Goal: Task Accomplishment & Management: Use online tool/utility

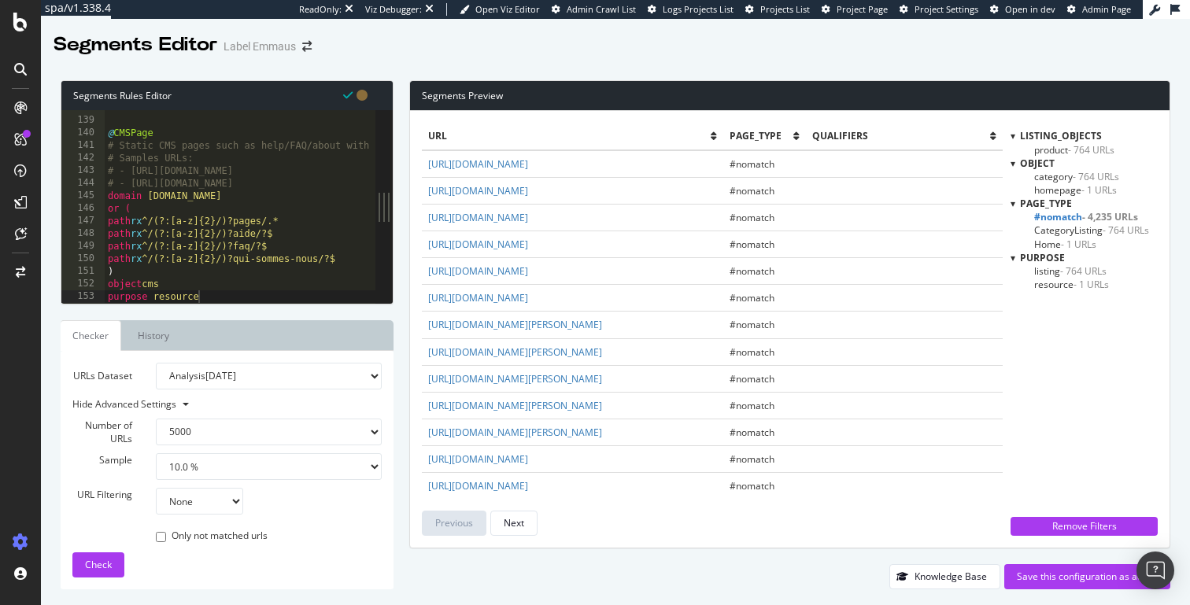
select select "5000"
select select "10"
click at [273, 215] on div "@ CMSPage # Static CMS pages such as help/FAQ/about with optional locale prefix…" at bounding box center [332, 211] width 454 height 218
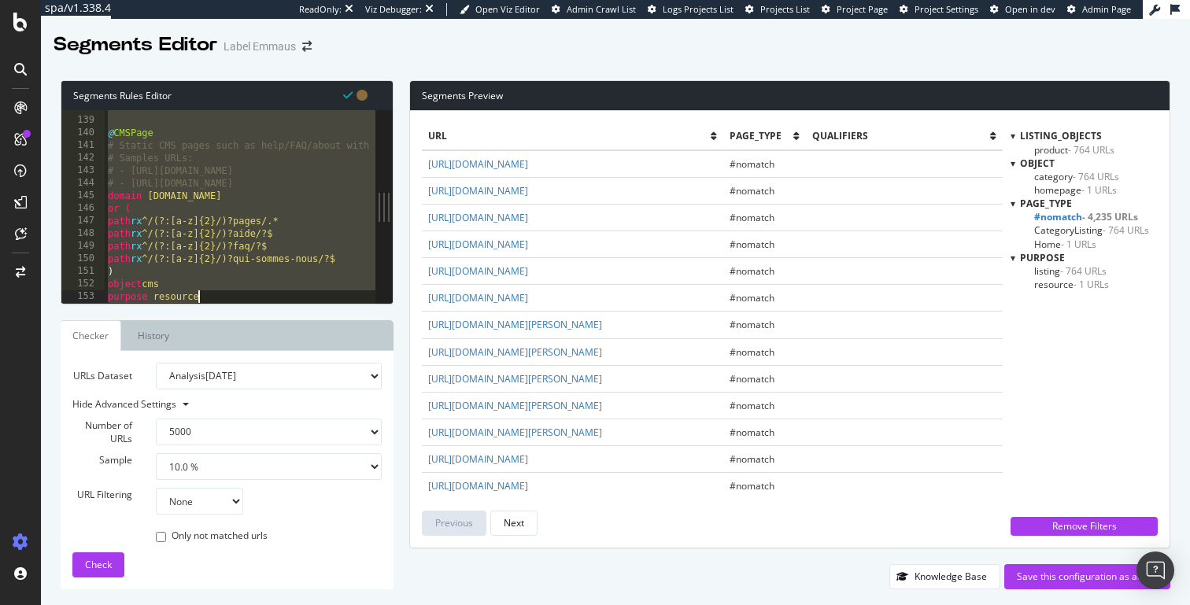
paste textarea "purpose detail"
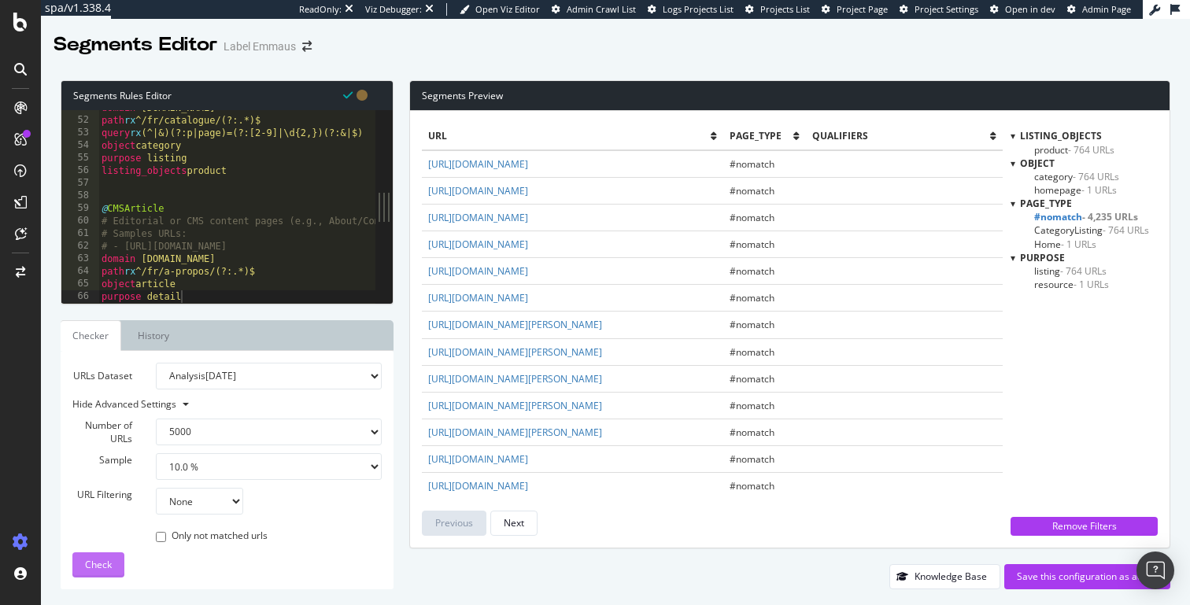
click at [94, 560] on span "Check" at bounding box center [98, 564] width 27 height 13
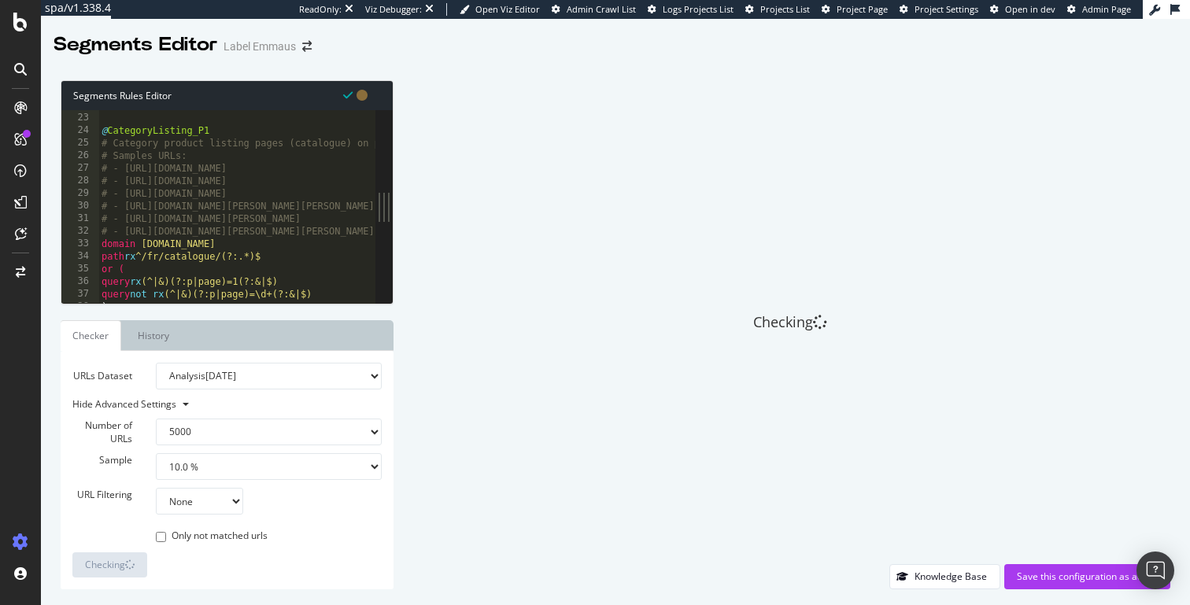
scroll to position [275, 0]
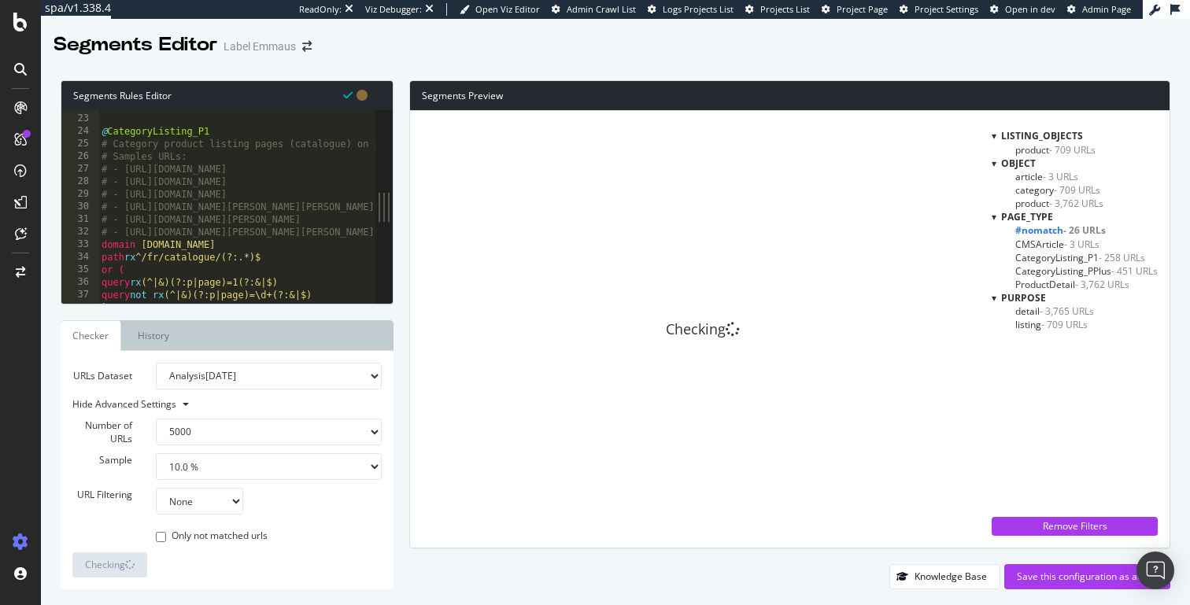
click at [1051, 229] on span "#nomatch - 26 URLs" at bounding box center [1060, 230] width 91 height 13
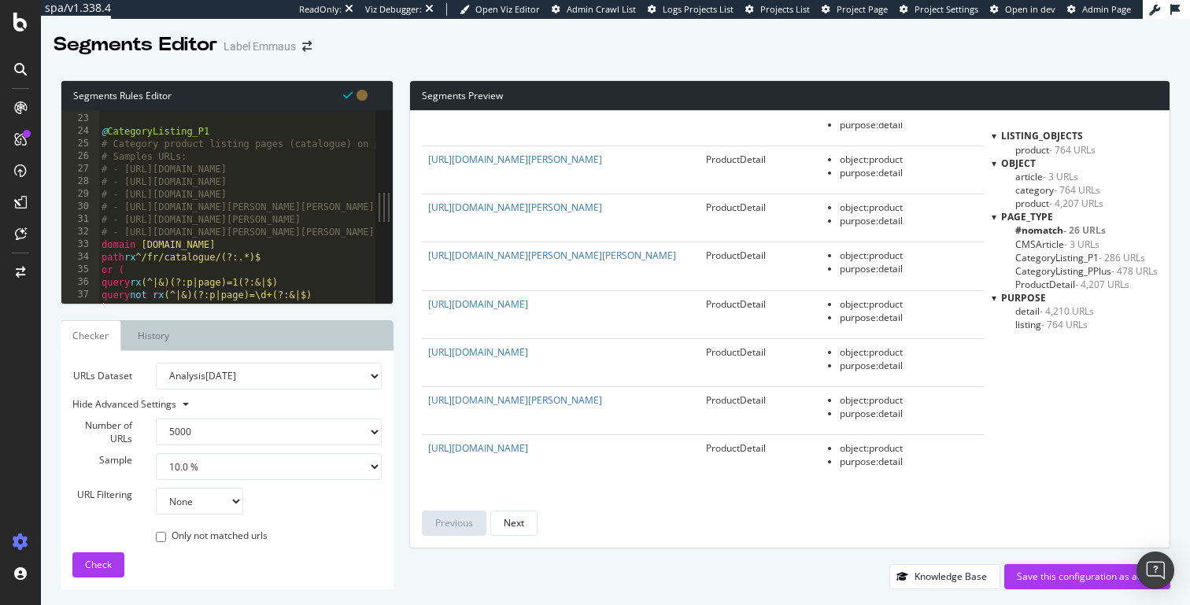
scroll to position [4845, 0]
click at [1046, 227] on span "#nomatch - 26 URLs" at bounding box center [1060, 230] width 91 height 13
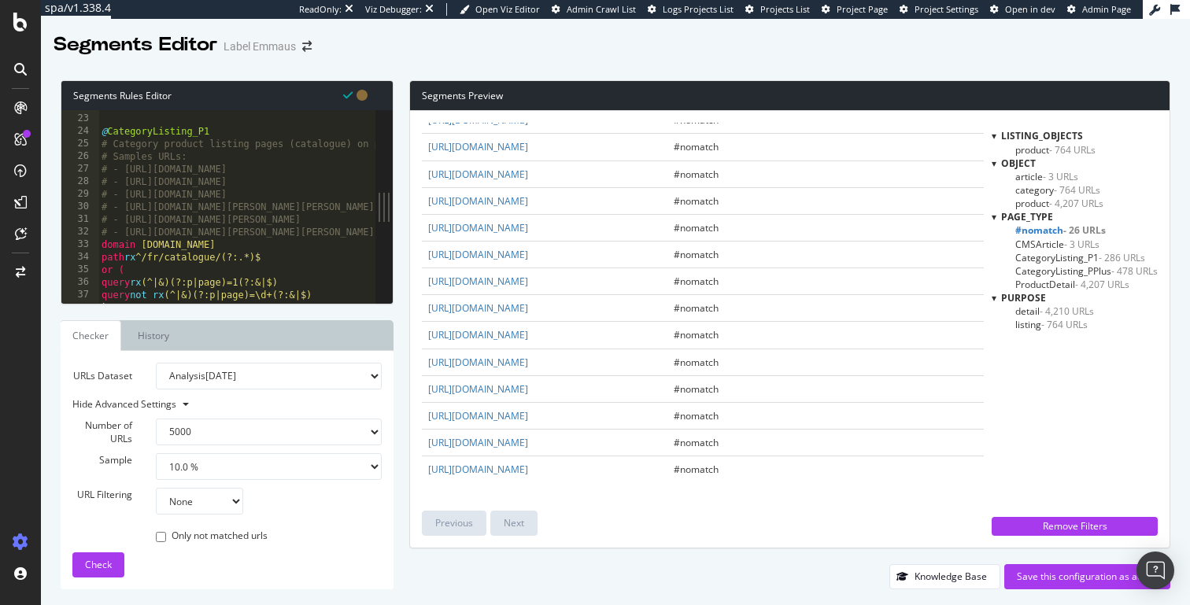
scroll to position [0, 0]
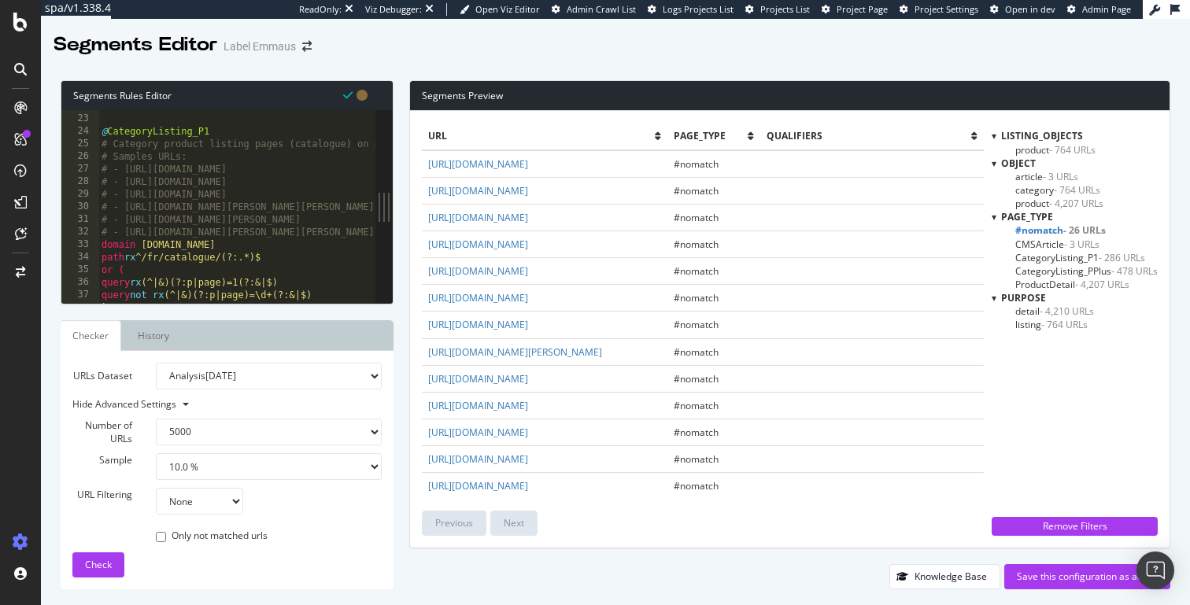
click at [1049, 231] on span "#nomatch - 26 URLs" at bounding box center [1060, 230] width 91 height 13
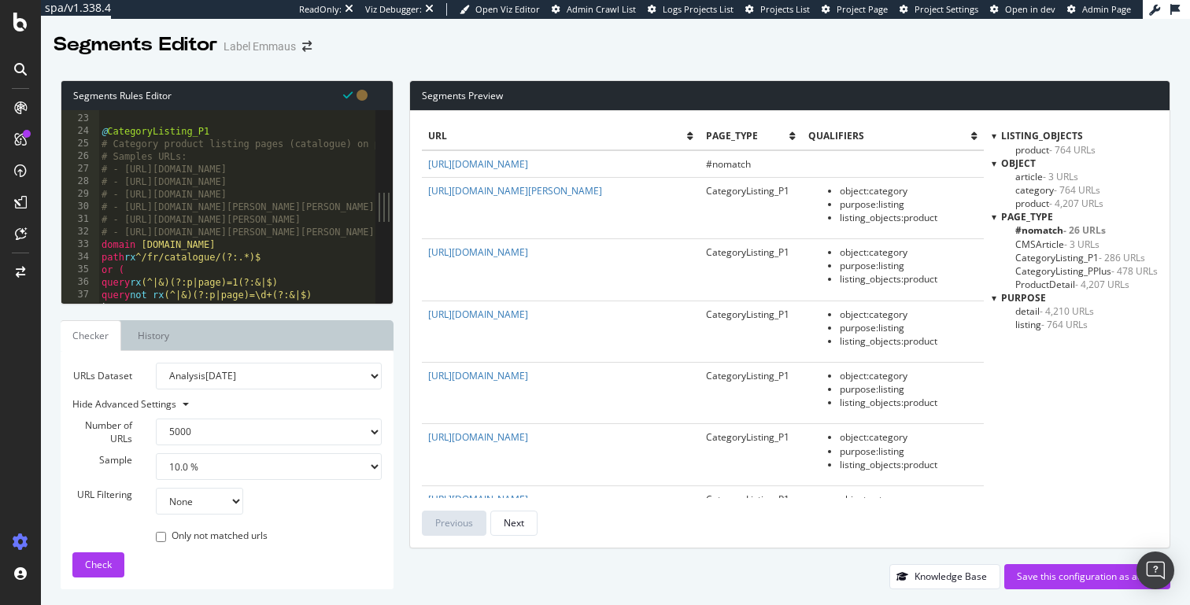
click at [260, 154] on div "@ CategoryListing_P1 # Category product listing pages (catalogue) on page 1. Ma…" at bounding box center [1022, 209] width 1848 height 218
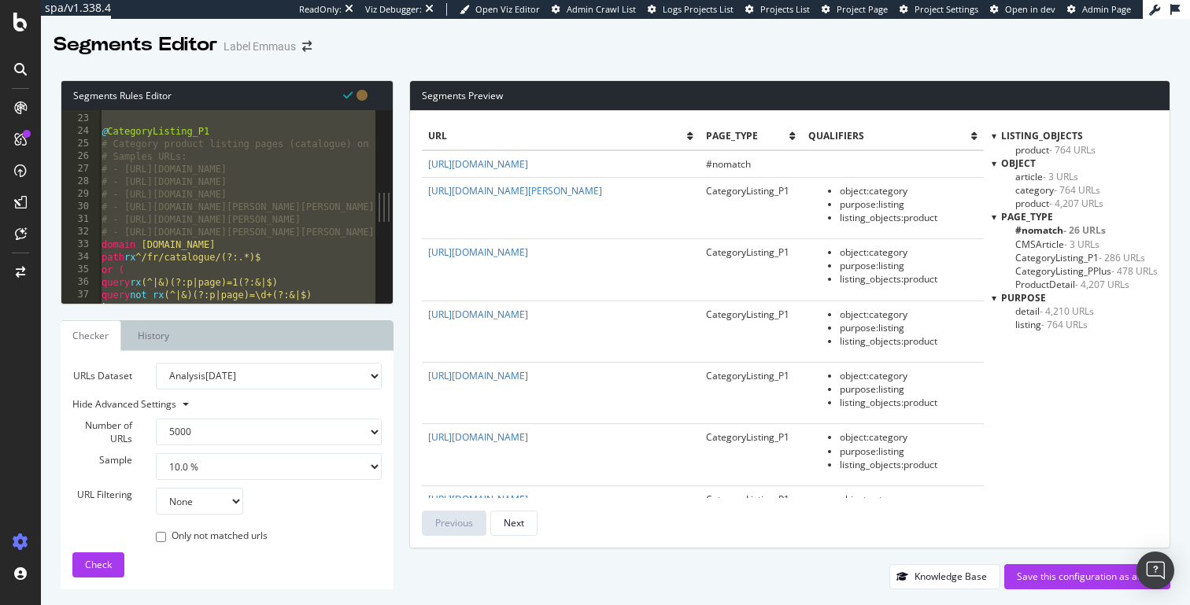
paste textarea "purpose resource"
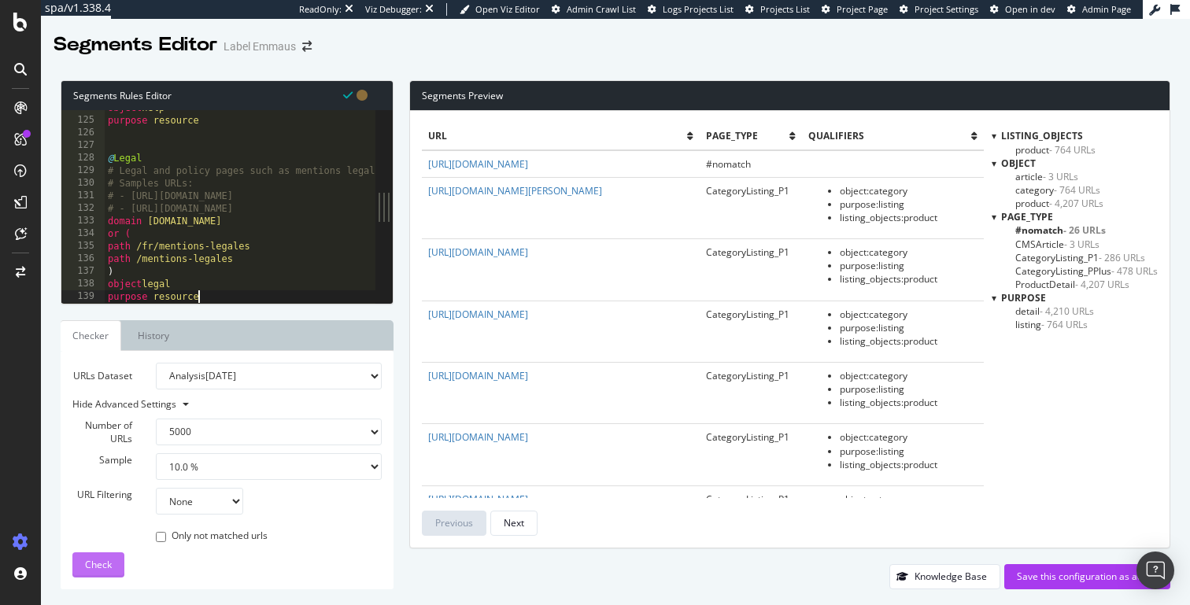
click at [99, 561] on span "Check" at bounding box center [98, 564] width 27 height 13
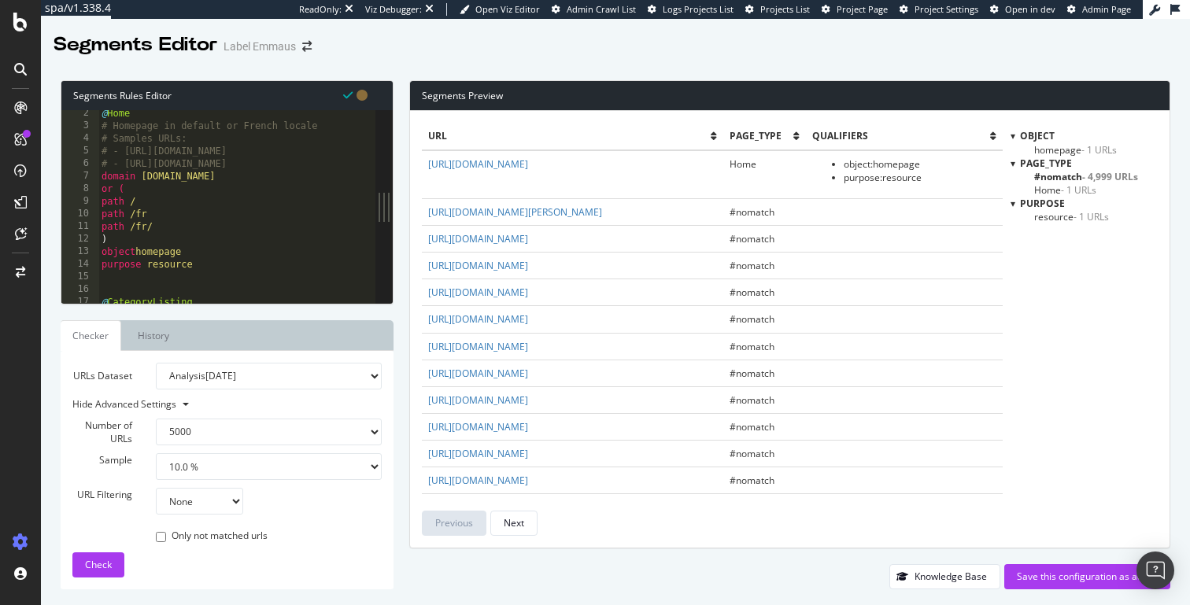
scroll to position [0, 0]
click at [309, 196] on div "[ segment : page_type ] @ Home # Homepage in default or French locale # Samples…" at bounding box center [297, 219] width 398 height 218
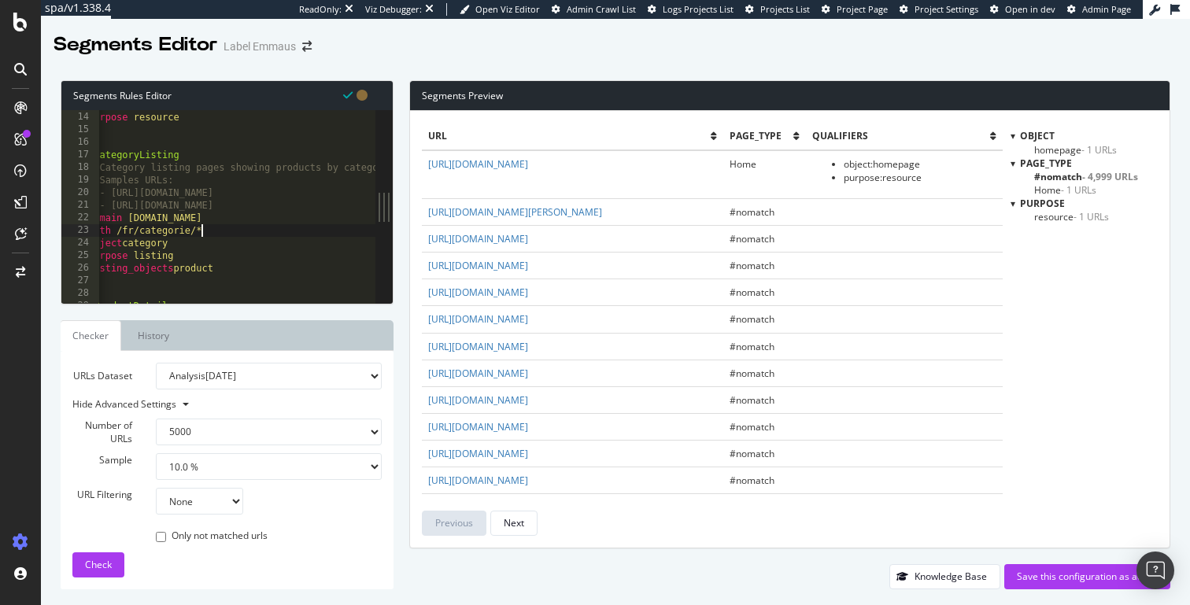
click at [265, 236] on div "object homepage purpose resource @ CategoryListing # Category listing pages sho…" at bounding box center [284, 207] width 398 height 218
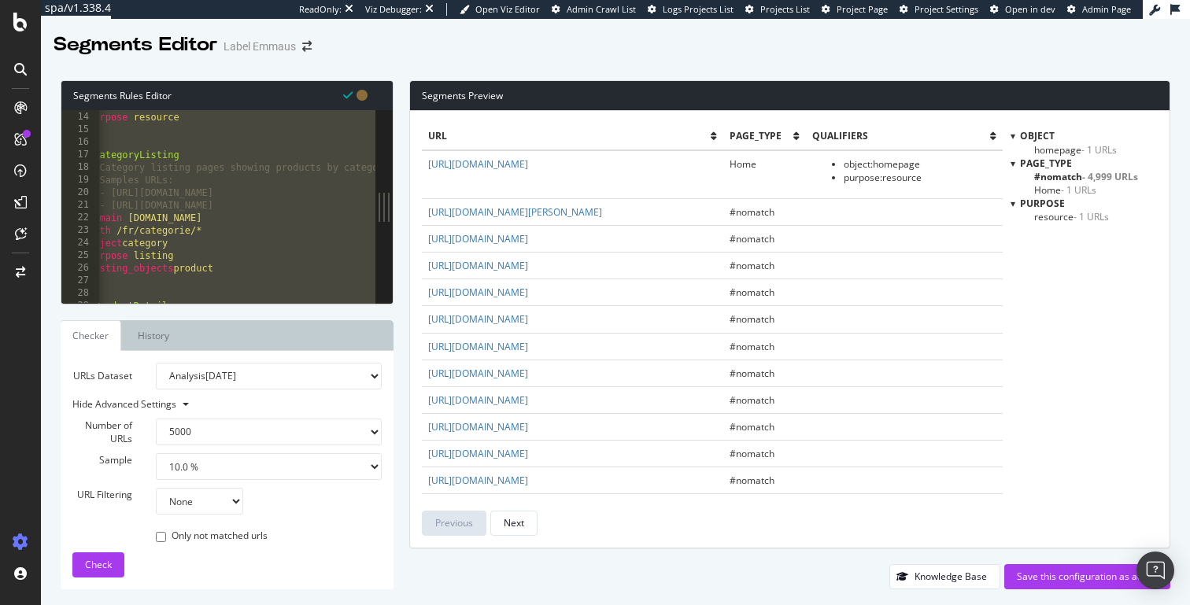
paste textarea "Cursor at row 139"
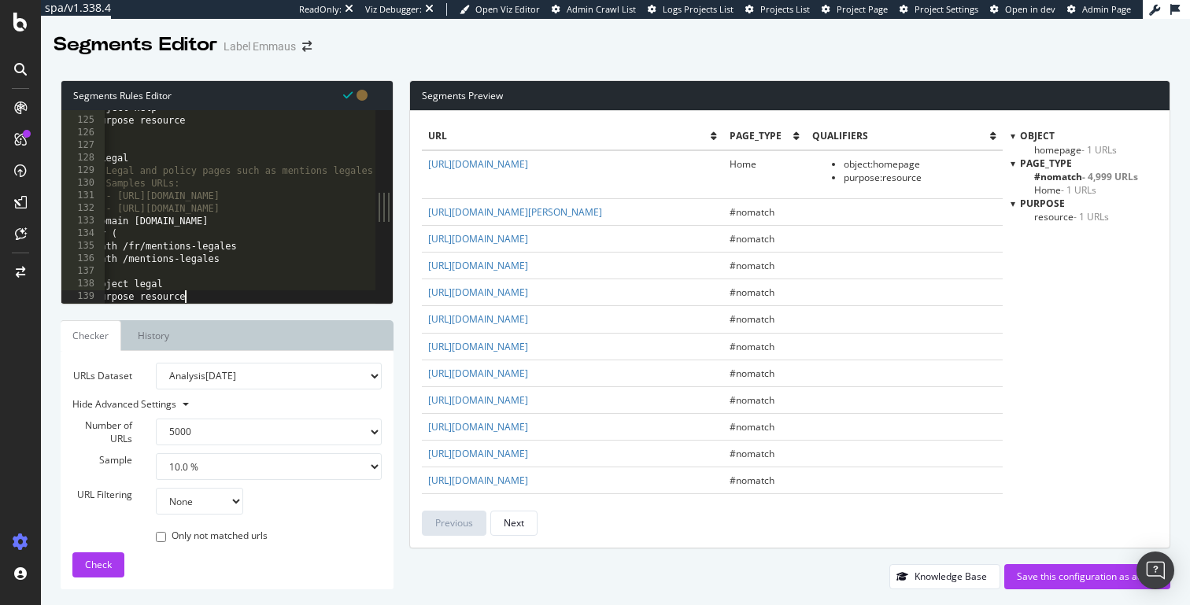
scroll to position [0, 13]
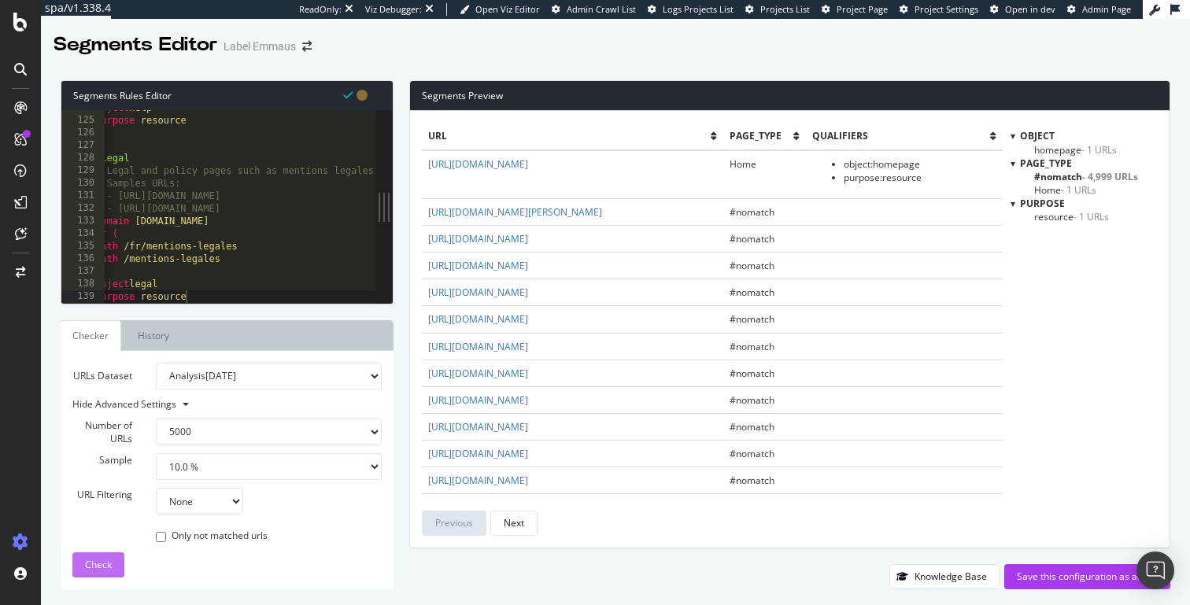
click at [112, 567] on button "Check" at bounding box center [98, 565] width 52 height 25
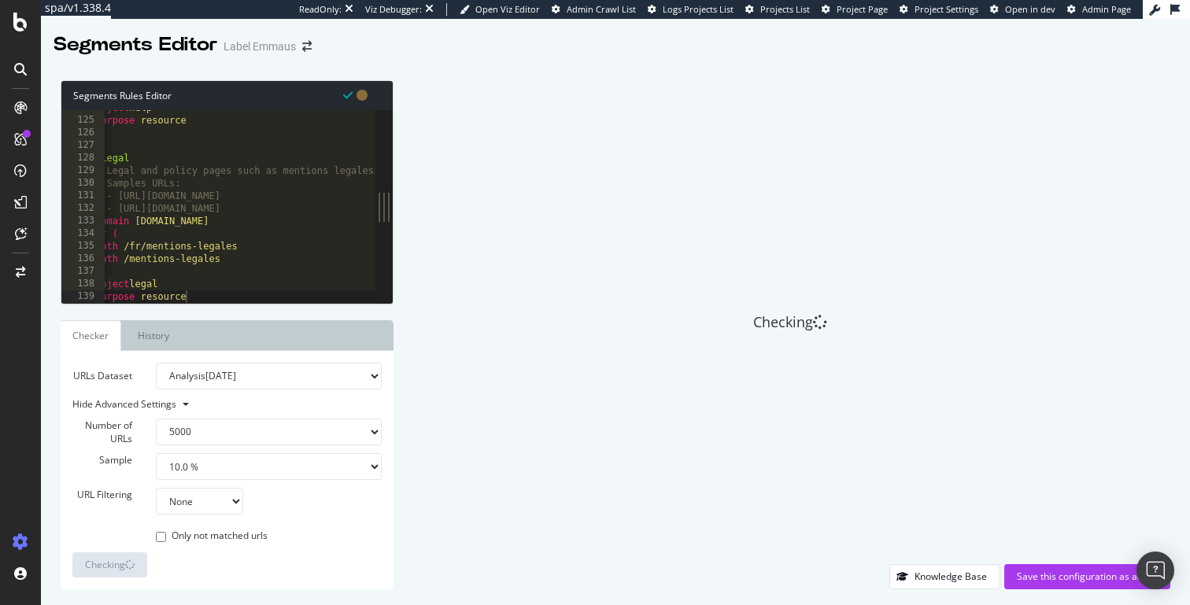
click at [196, 212] on div "object help purpose resource @ Legal # Legal and policy pages such as mentions …" at bounding box center [291, 211] width 398 height 218
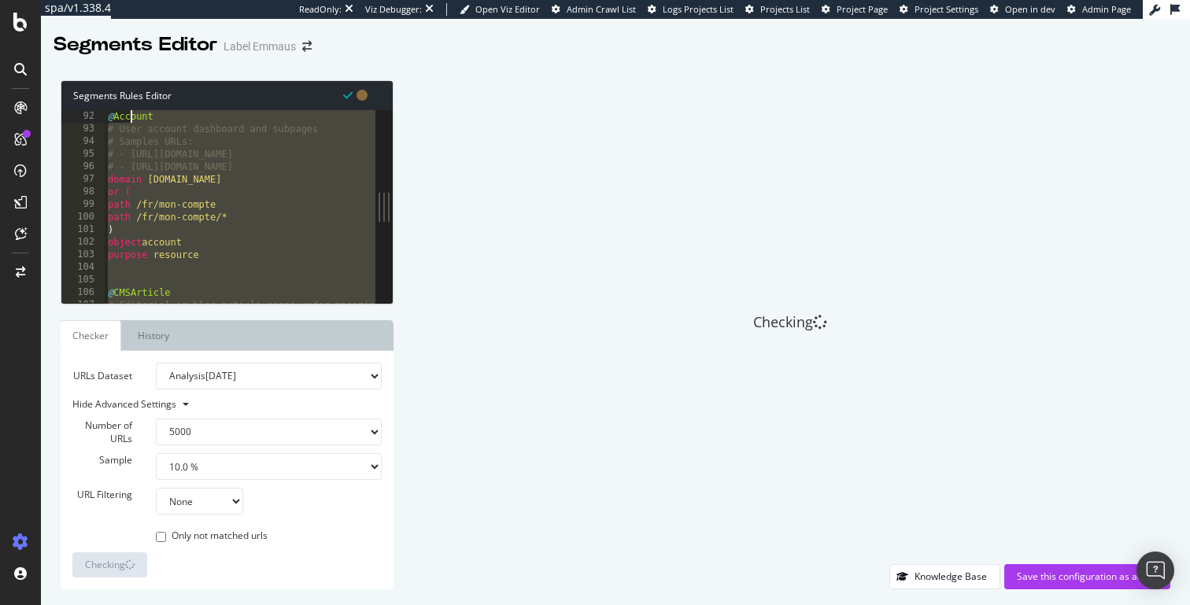
scroll to position [869, 0]
drag, startPoint x: 196, startPoint y: 212, endPoint x: 133, endPoint y: 94, distance: 133.1
click at [133, 94] on div "Segments Rules Editor # - [URL][DOMAIN_NAME] 92 93 94 95 96 97 98 99 100 101 10…" at bounding box center [227, 192] width 333 height 224
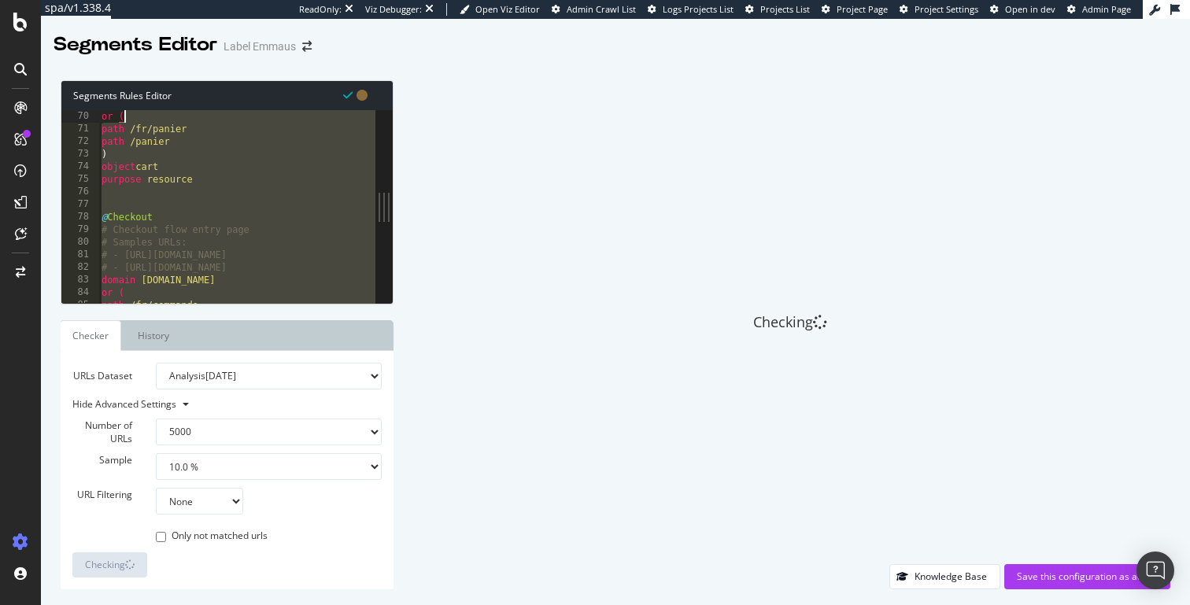
click at [172, 142] on div "or ( path /fr/panier path /panier ) object cart purpose resource @ Checkout # C…" at bounding box center [297, 219] width 398 height 218
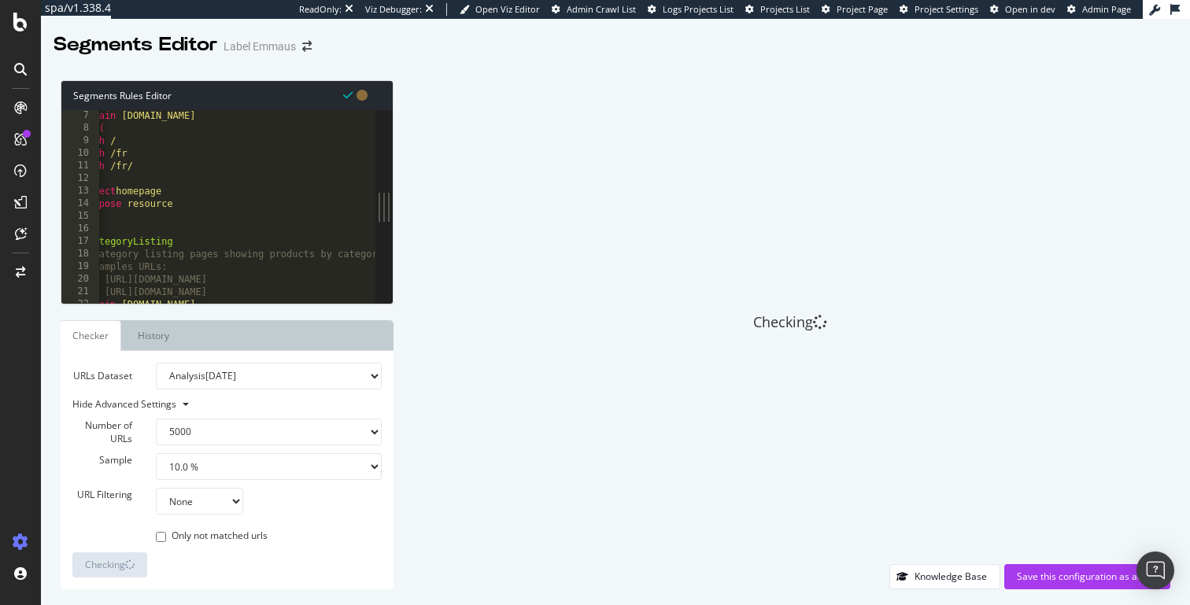
scroll to position [0, 4]
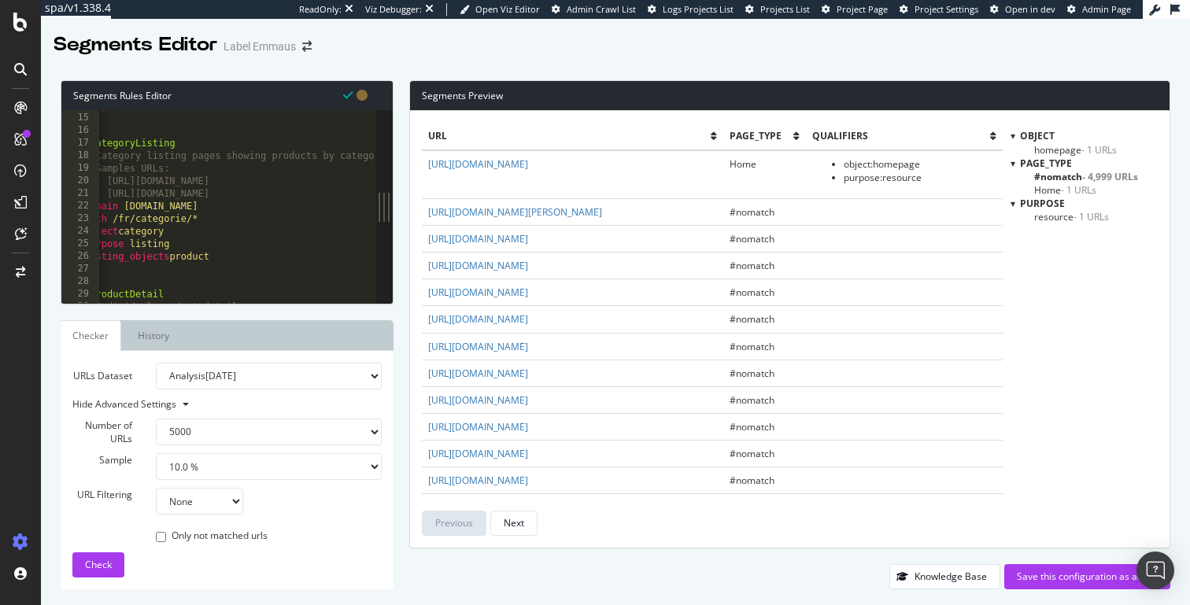
click at [204, 178] on div "purpose resource @ CategoryListing # Category listing pages showing products by…" at bounding box center [280, 208] width 398 height 218
drag, startPoint x: 196, startPoint y: 189, endPoint x: 74, endPoint y: 179, distance: 122.4
click at [74, 179] on div "# - [URL][DOMAIN_NAME] 14 15 16 17 18 19 20 21 22 23 24 25 26 27 28 29 30 31 pu…" at bounding box center [218, 206] width 314 height 193
click at [146, 165] on div "purpose resource @ CategoryListing # Category listing pages showing products by…" at bounding box center [297, 208] width 398 height 218
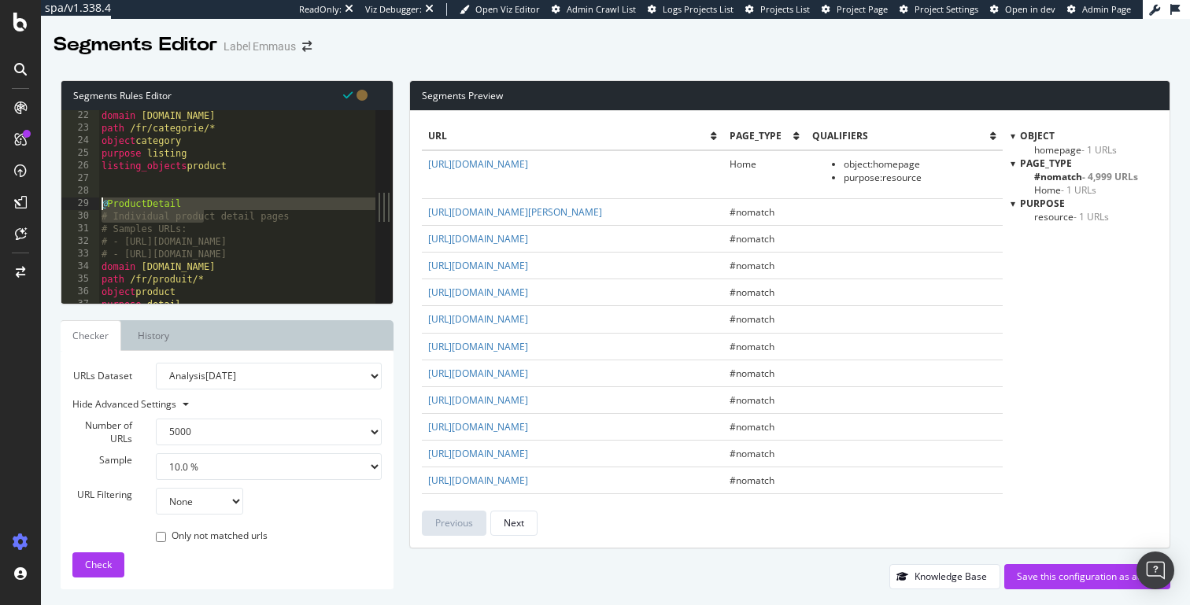
drag, startPoint x: 184, startPoint y: 216, endPoint x: 61, endPoint y: 208, distance: 123.1
click at [61, 208] on div "# Samples URLs: 22 23 24 25 26 27 28 29 30 31 32 33 34 35 36 37 38 39 domain [D…" at bounding box center [218, 206] width 314 height 193
click at [191, 203] on div "domain [DOMAIN_NAME] path /fr/categorie/* object category purpose listing listi…" at bounding box center [297, 218] width 398 height 218
type textarea "@ProductDetail"
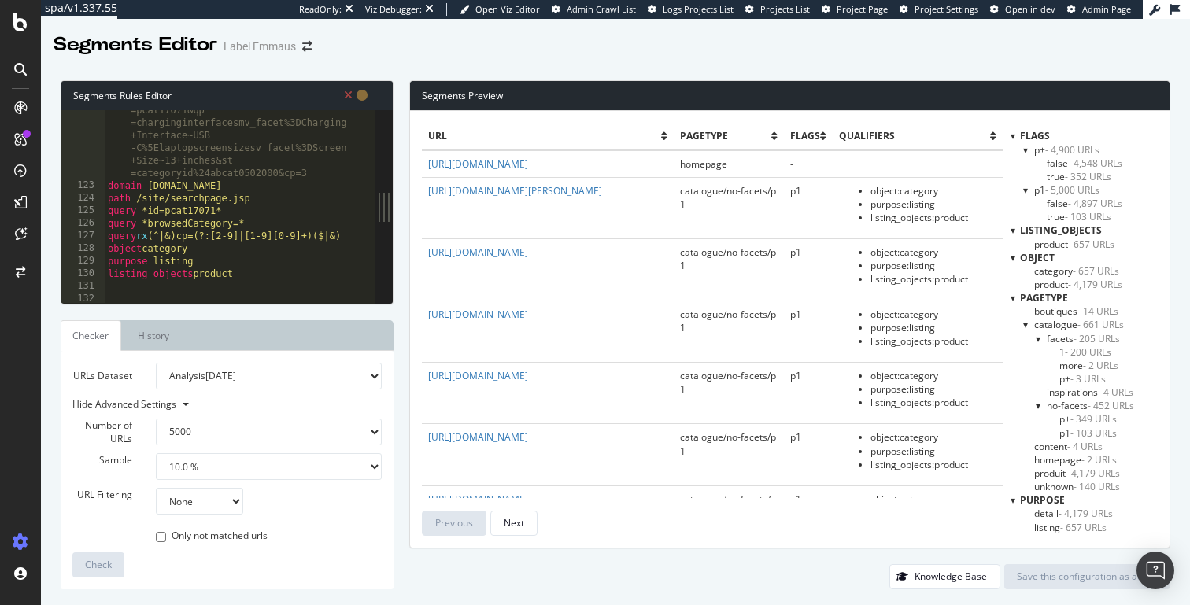
select select "5000"
select select "10"
click at [294, 167] on div "# - https://www.bestbuy.com/site/searchpage .jsp?browsedCategory=abcat0502000&i…" at bounding box center [240, 232] width 271 height 306
click at [281, 156] on div "# - https://www.bestbuy.com/site/searchpage .jsp?browsedCategory=abcat0502000&i…" at bounding box center [240, 232] width 271 height 306
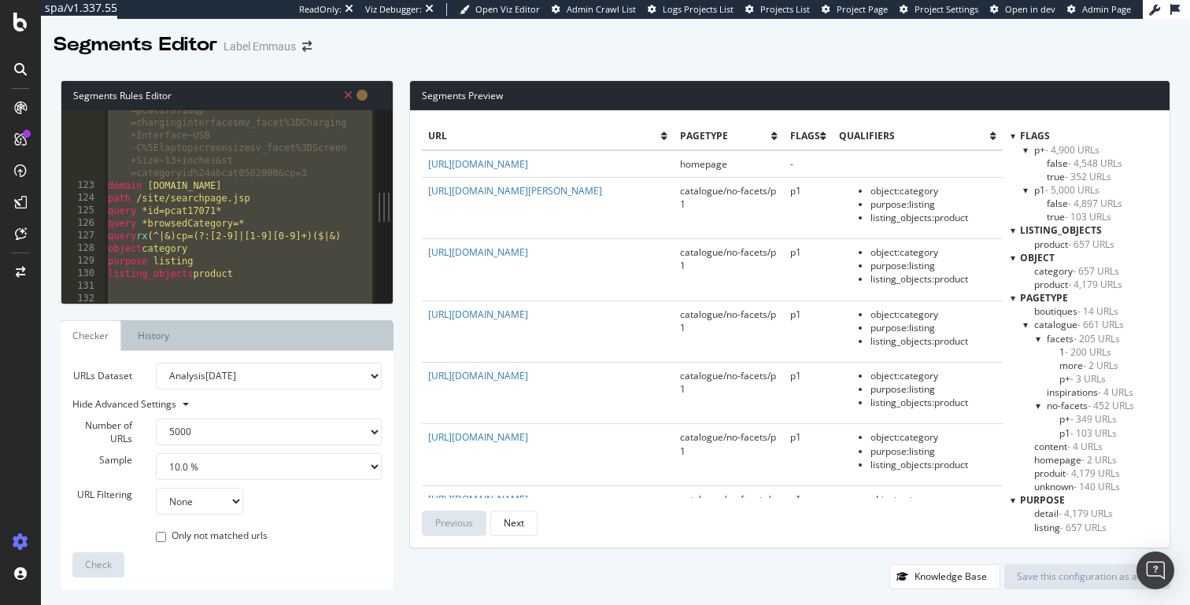
paste textarea "purpose detail"
type textarea "purpose detail"
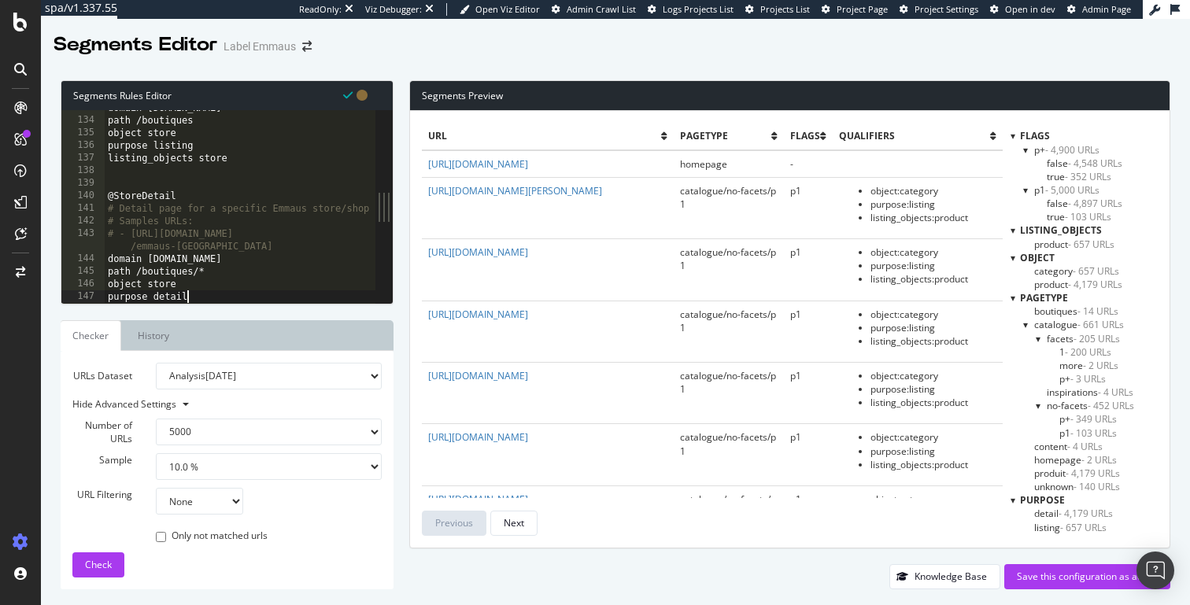
scroll to position [1785, 0]
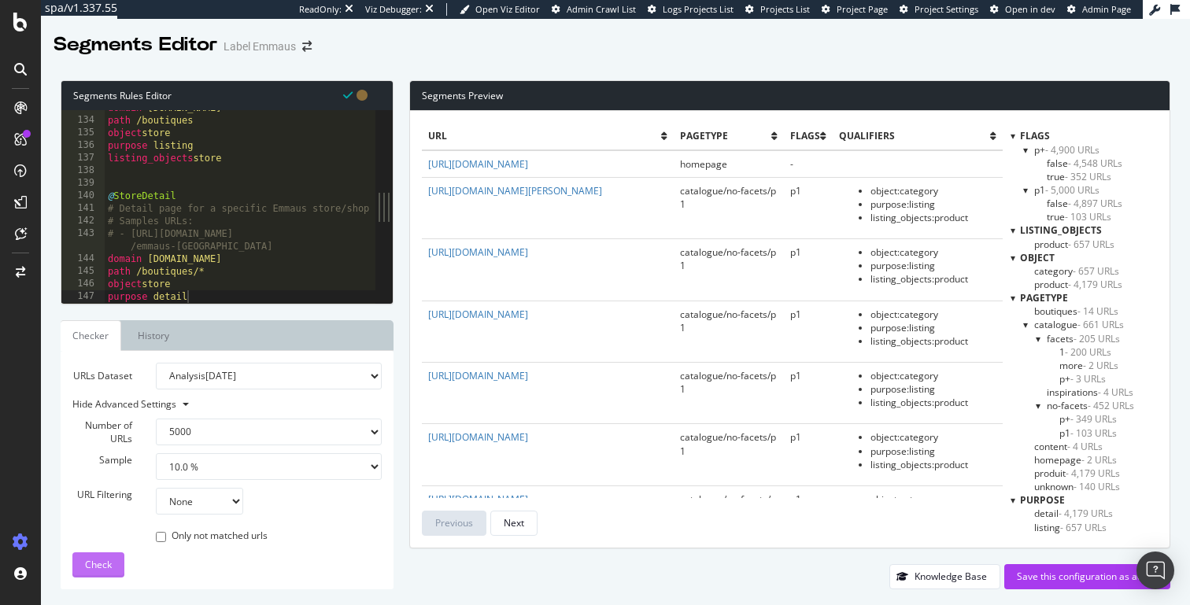
click at [105, 560] on span "Check" at bounding box center [98, 564] width 27 height 13
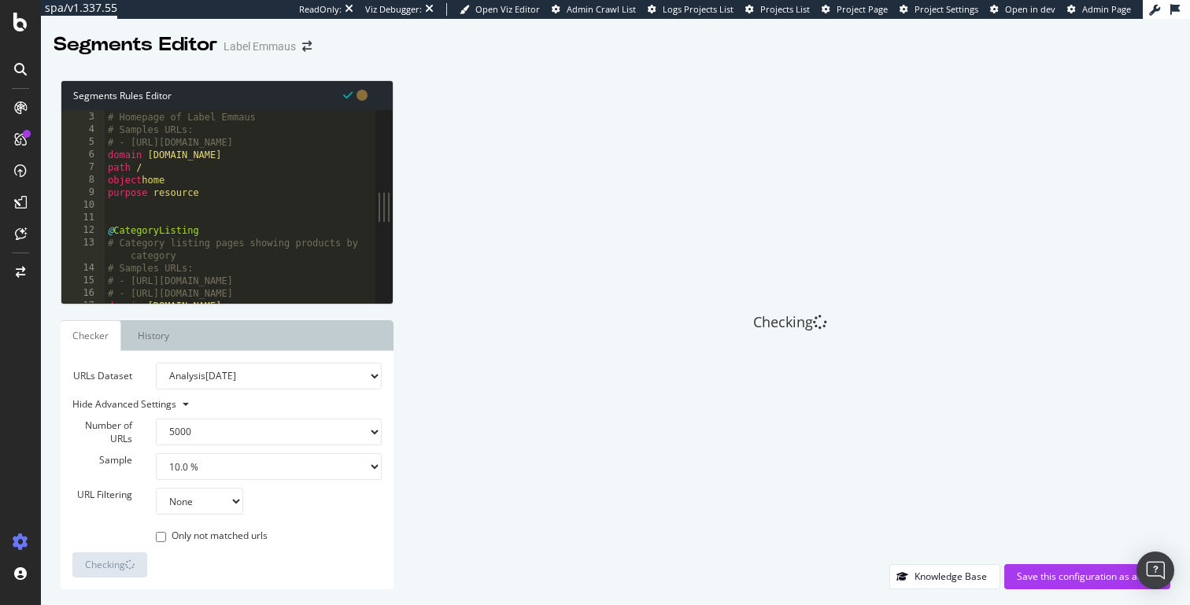
scroll to position [0, 0]
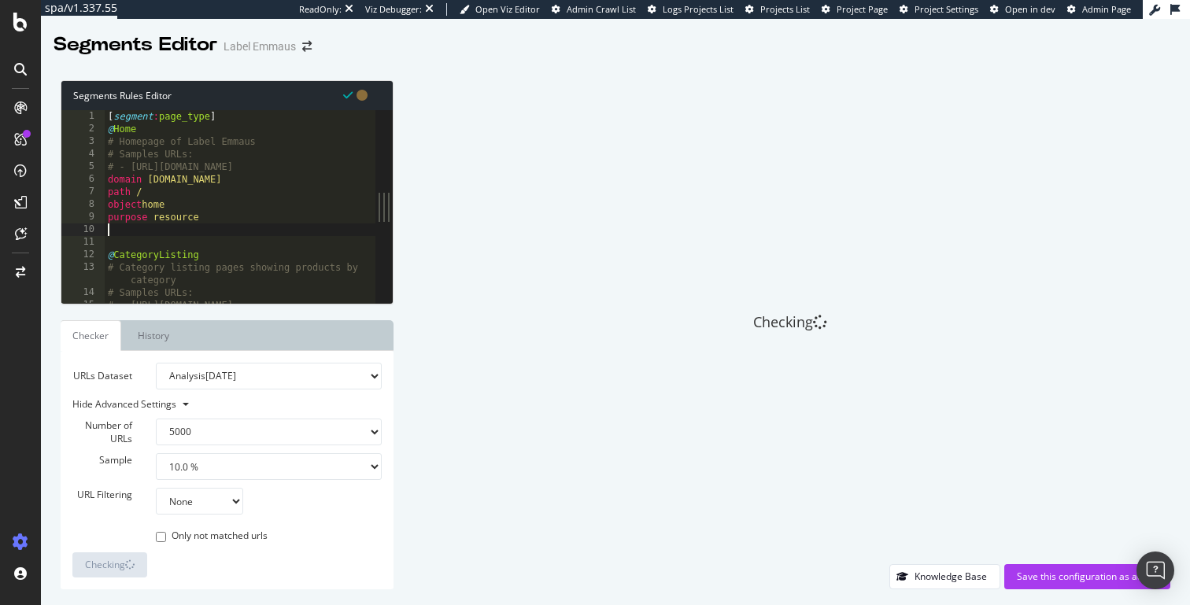
click at [219, 226] on div "[ segment : page_type ] @ Home # Homepage of Label Emmaus # Samples URLs: # - h…" at bounding box center [240, 219] width 271 height 218
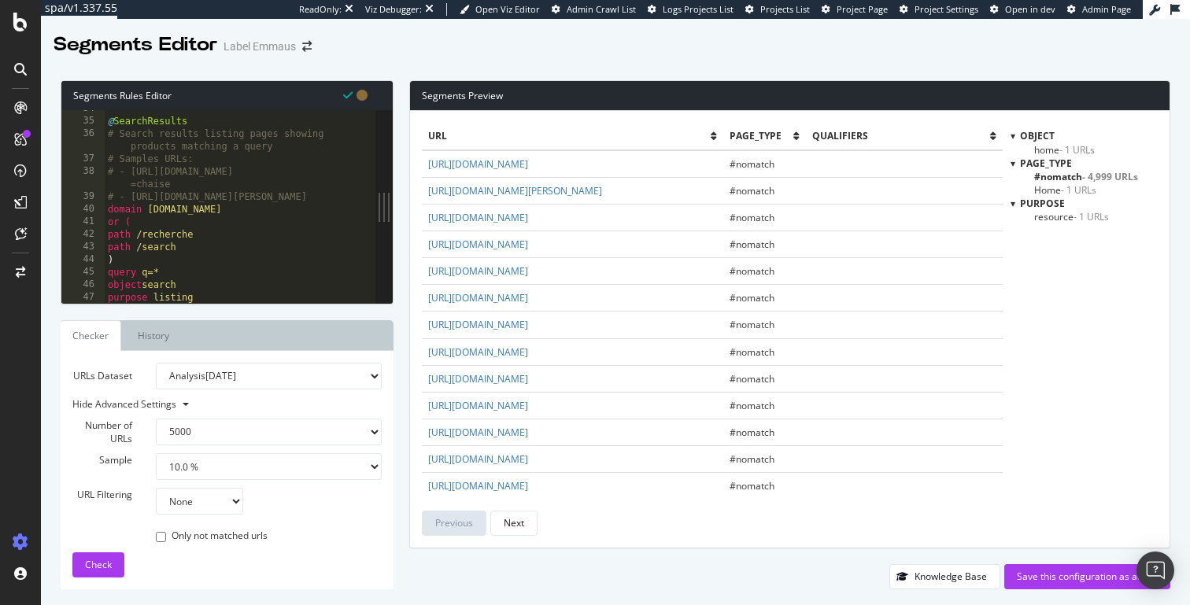
scroll to position [470, 0]
